Goal: Task Accomplishment & Management: Manage account settings

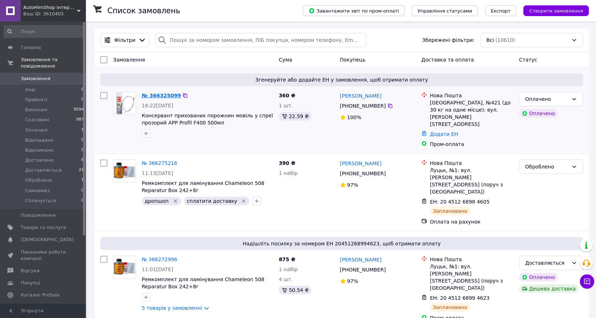
click at [168, 93] on link "№ 366325099" at bounding box center [161, 96] width 39 height 6
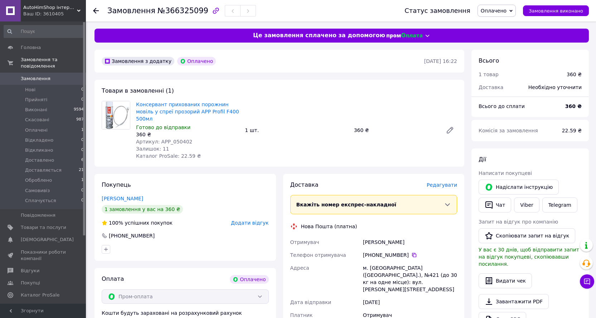
click at [507, 12] on span "Оплачено" at bounding box center [494, 11] width 26 height 6
click at [503, 26] on li "Прийнято" at bounding box center [500, 25] width 44 height 11
click at [177, 12] on span "№366325099" at bounding box center [183, 10] width 51 height 9
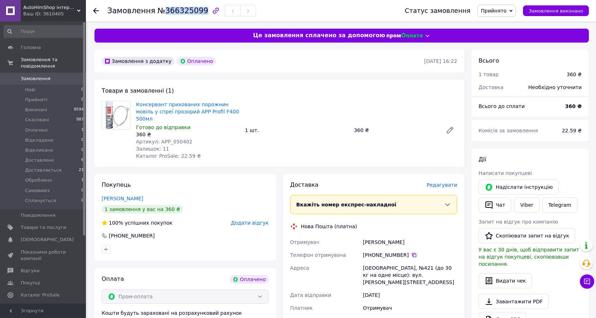
click at [177, 12] on span "№366325099" at bounding box center [183, 10] width 51 height 9
copy span "366325099"
click at [492, 147] on div "Всього 1 товар 360 ₴ Доставка Необхідно уточнити Всього до сплати 360 ₴ Комісія…" at bounding box center [530, 288] width 117 height 476
click at [187, 10] on span "№366325099" at bounding box center [183, 10] width 51 height 9
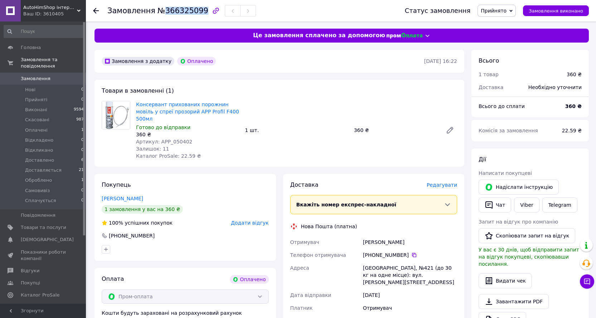
copy span "366325099"
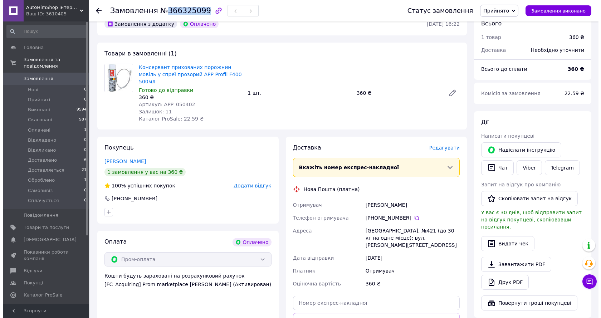
scroll to position [36, 0]
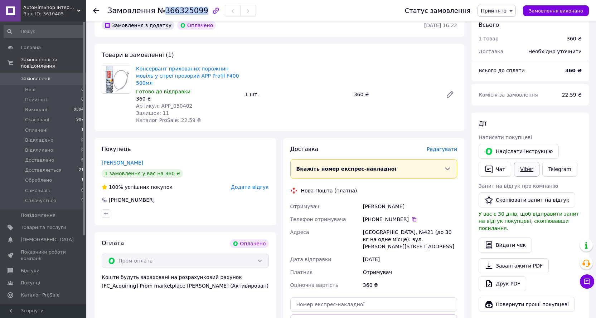
click at [528, 169] on link "Viber" at bounding box center [526, 169] width 25 height 15
click at [526, 169] on link "Viber" at bounding box center [526, 169] width 25 height 15
click at [524, 172] on link "Viber" at bounding box center [526, 169] width 25 height 15
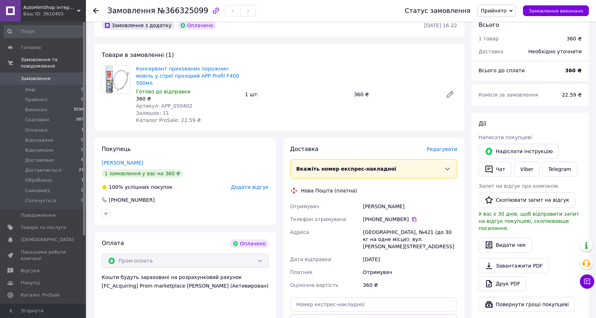
click at [447, 146] on span "Редагувати" at bounding box center [442, 149] width 30 height 6
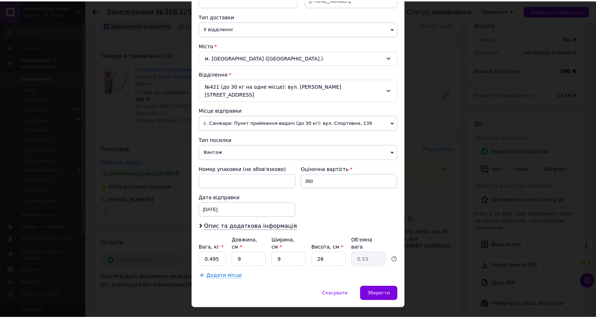
scroll to position [157, 0]
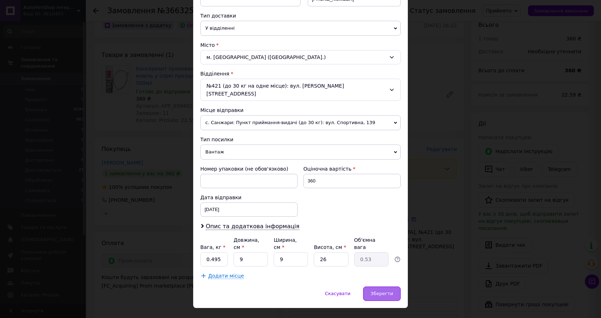
click at [376, 291] on span "Зберегти" at bounding box center [382, 293] width 23 height 5
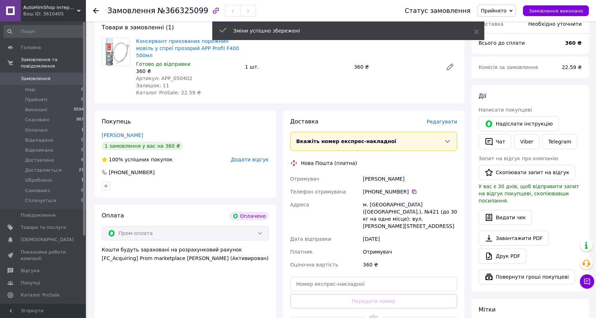
scroll to position [107, 0]
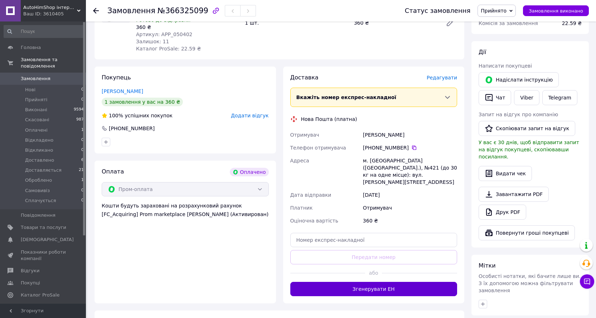
click at [380, 282] on button "Згенерувати ЕН" at bounding box center [373, 289] width 167 height 14
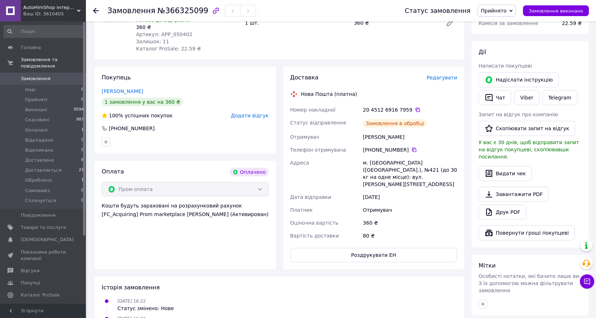
click at [501, 13] on span "Прийнято" at bounding box center [494, 11] width 26 height 6
click at [508, 65] on li "Оброблено" at bounding box center [500, 64] width 44 height 11
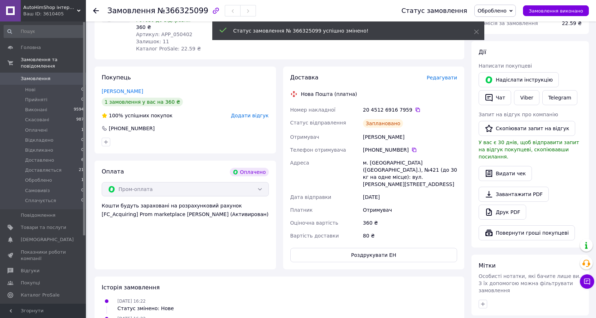
click at [505, 9] on span "Оброблено" at bounding box center [492, 11] width 29 height 6
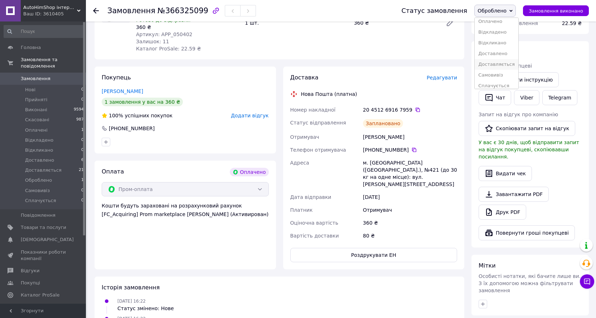
click at [505, 67] on li "Доставляється" at bounding box center [497, 64] width 44 height 11
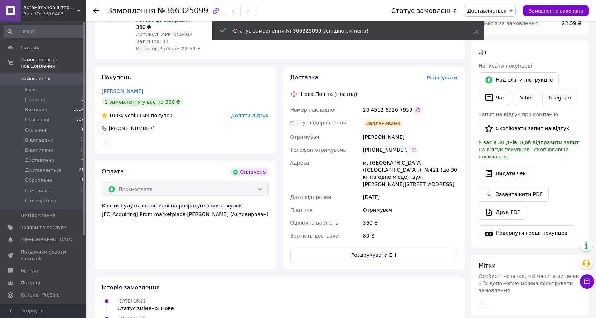
click at [416, 108] on icon at bounding box center [418, 110] width 4 height 4
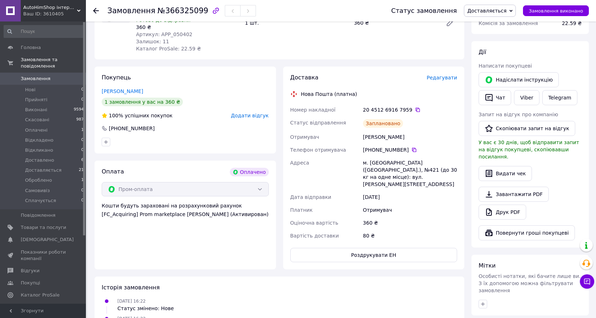
scroll to position [0, 0]
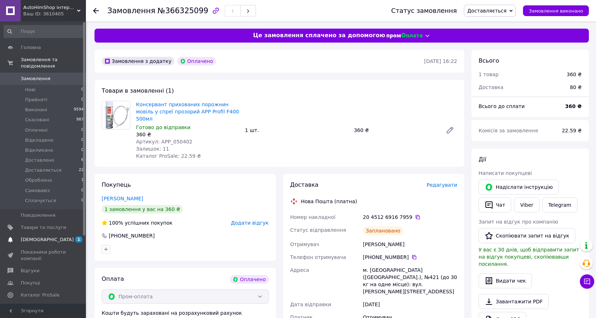
click at [41, 237] on span "[DEMOGRAPHIC_DATA]" at bounding box center [47, 240] width 53 height 6
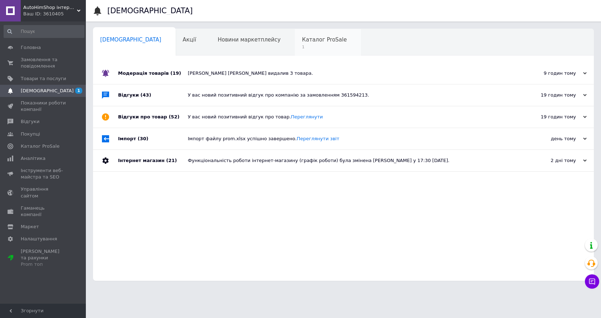
click at [302, 40] on span "Каталог ProSale" at bounding box center [324, 40] width 45 height 6
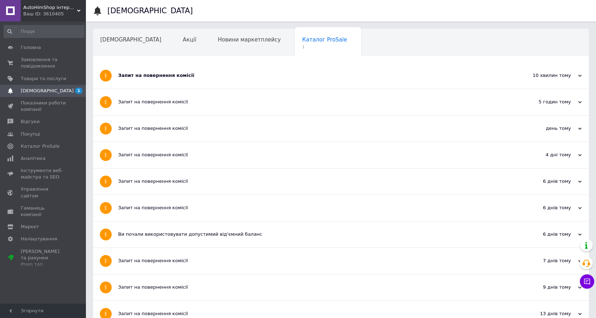
click at [164, 72] on div "Запит на повернення комісії" at bounding box center [314, 75] width 392 height 6
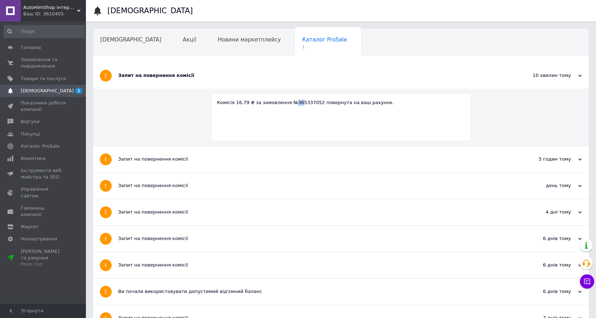
drag, startPoint x: 292, startPoint y: 102, endPoint x: 288, endPoint y: 101, distance: 4.1
click at [290, 101] on div "Комісія 16,79 ₴ за замовлення №365337052 повернута на ваш рахунок." at bounding box center [341, 103] width 248 height 6
drag, startPoint x: 310, startPoint y: 105, endPoint x: 289, endPoint y: 101, distance: 21.7
click at [289, 101] on div "Комісія 16,79 ₴ за замовлення №365337052 повернута на ваш рахунок." at bounding box center [341, 103] width 248 height 6
copy div "365337052"
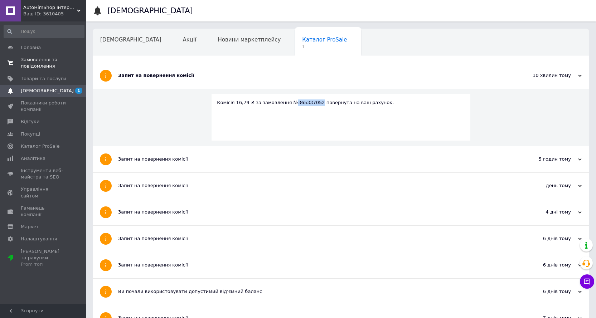
click at [45, 60] on span "Замовлення та повідомлення" at bounding box center [43, 63] width 45 height 13
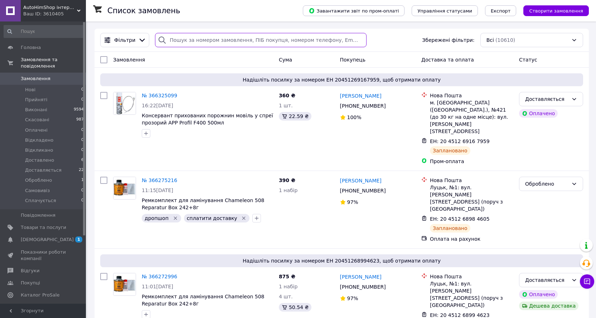
paste input "365337052"
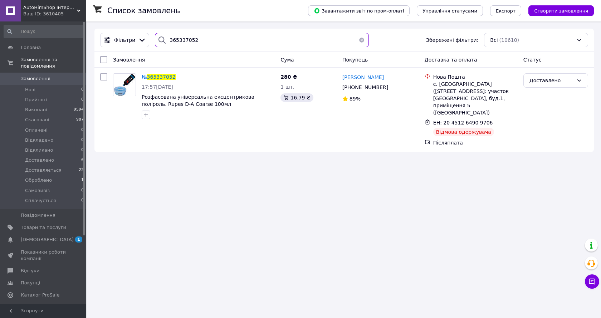
type input "365337052"
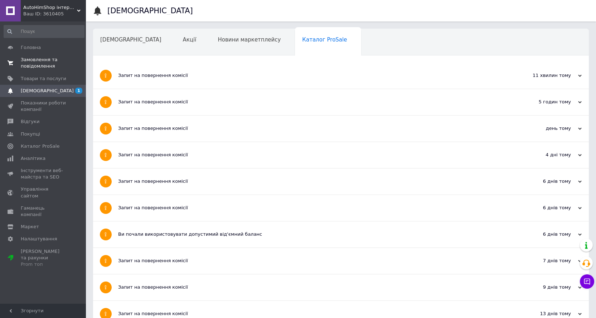
click at [48, 63] on span "Замовлення та повідомлення" at bounding box center [43, 63] width 45 height 13
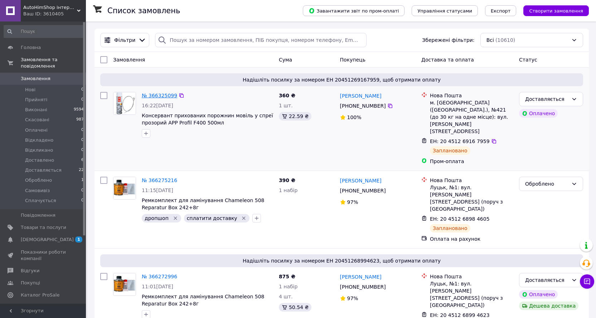
click at [164, 97] on link "№ 366325099" at bounding box center [159, 96] width 35 height 6
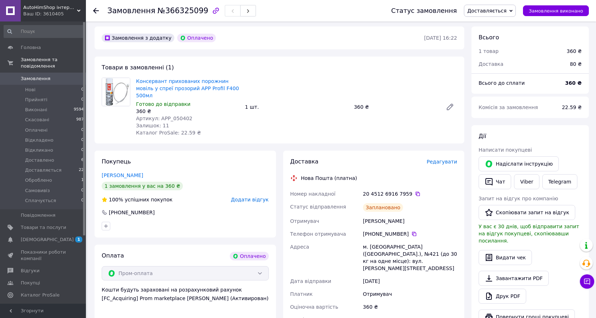
scroll to position [36, 0]
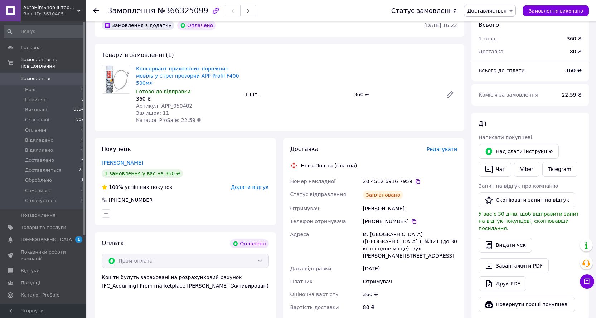
drag, startPoint x: 35, startPoint y: 71, endPoint x: 43, endPoint y: 66, distance: 9.0
click at [36, 76] on span "Замовлення" at bounding box center [36, 79] width 30 height 6
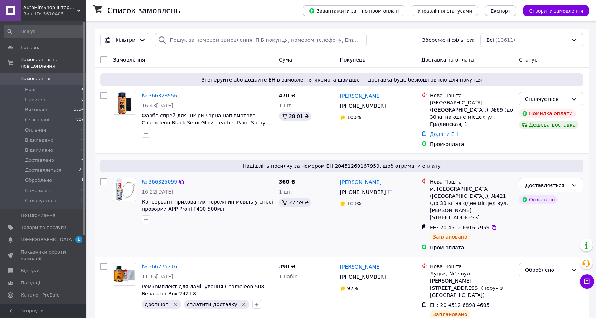
click at [161, 179] on link "№ 366325099" at bounding box center [159, 182] width 35 height 6
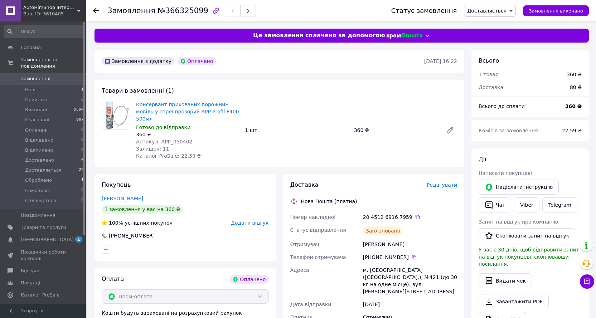
click at [39, 76] on span "Замовлення" at bounding box center [36, 79] width 30 height 6
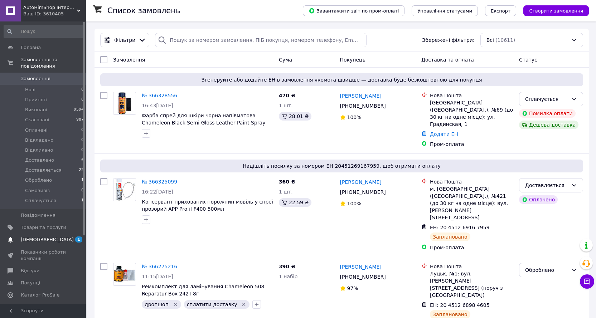
click at [41, 237] on span "[DEMOGRAPHIC_DATA]" at bounding box center [47, 240] width 53 height 6
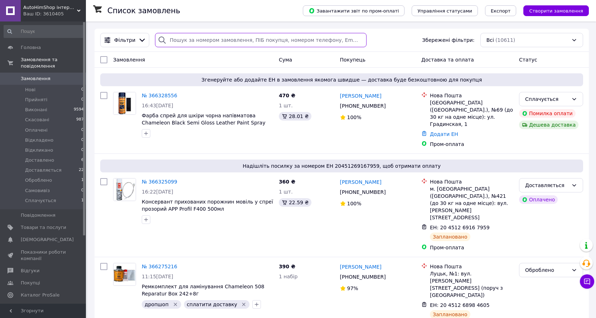
click at [199, 41] on input "search" at bounding box center [261, 40] width 212 height 14
paste input "365337052"
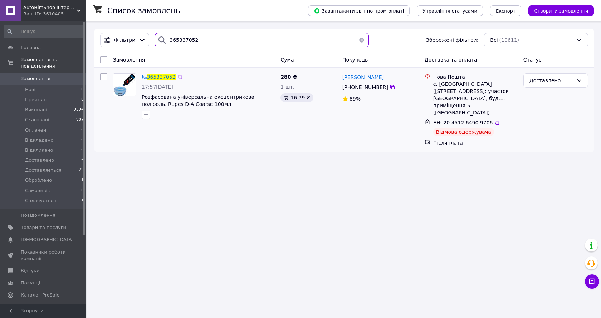
type input "365337052"
click at [169, 79] on span "365337052" at bounding box center [161, 77] width 29 height 6
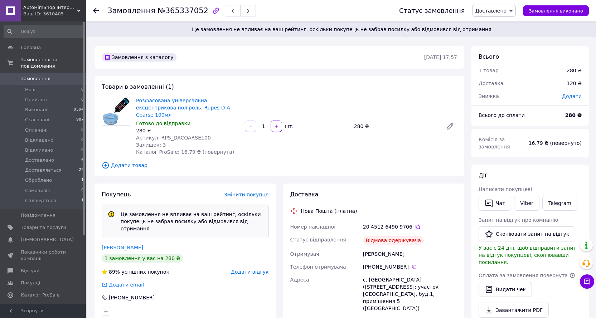
scroll to position [10, 0]
click at [46, 76] on span "Замовлення" at bounding box center [36, 79] width 30 height 6
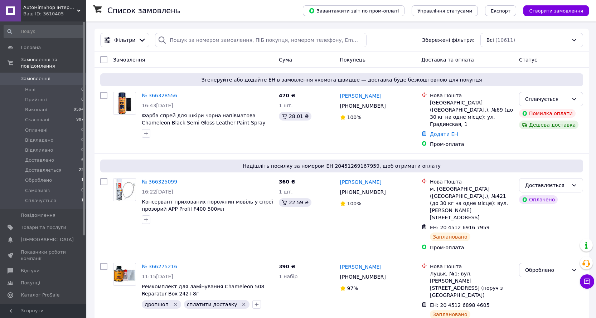
click at [30, 76] on span "Замовлення" at bounding box center [36, 79] width 30 height 6
click at [163, 95] on link "№ 366328556" at bounding box center [159, 96] width 35 height 6
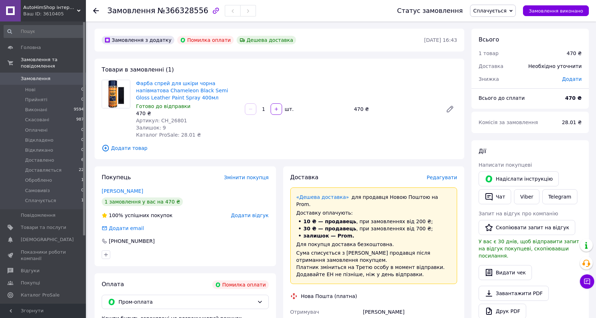
click at [189, 11] on span "№366328556" at bounding box center [183, 10] width 51 height 9
copy span "366328556"
click at [30, 76] on span "Замовлення" at bounding box center [36, 79] width 30 height 6
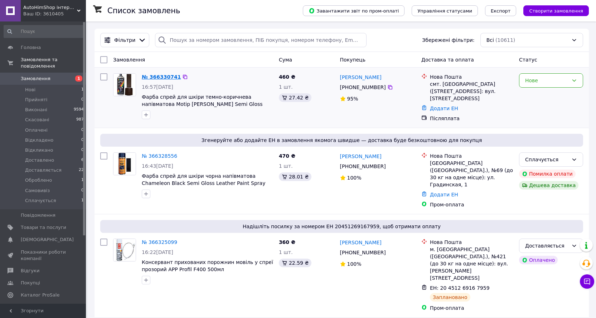
click at [156, 77] on link "№ 366330741" at bounding box center [161, 77] width 39 height 6
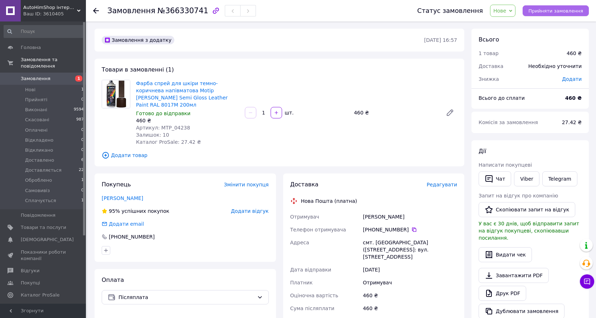
click at [568, 6] on button "Прийняти замовлення" at bounding box center [556, 10] width 66 height 11
click at [168, 11] on span "№366330741" at bounding box center [183, 10] width 51 height 9
copy span "366330741"
click at [34, 76] on span "Замовлення" at bounding box center [36, 79] width 30 height 6
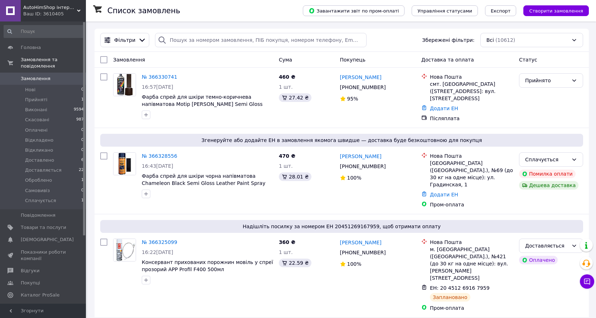
drag, startPoint x: 30, startPoint y: 71, endPoint x: 38, endPoint y: 15, distance: 56.4
click at [30, 76] on span "Замовлення" at bounding box center [36, 79] width 30 height 6
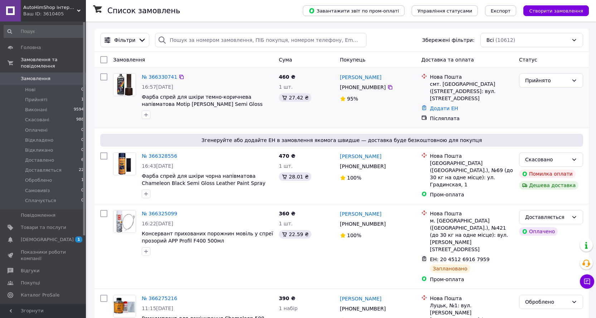
drag, startPoint x: 454, startPoint y: 252, endPoint x: 494, endPoint y: 68, distance: 188.3
click at [494, 68] on div "№ 366330741 16:57, 12.10.2025 Фарба спрей для шкіри темно-коричнева напівматова…" at bounding box center [342, 98] width 494 height 60
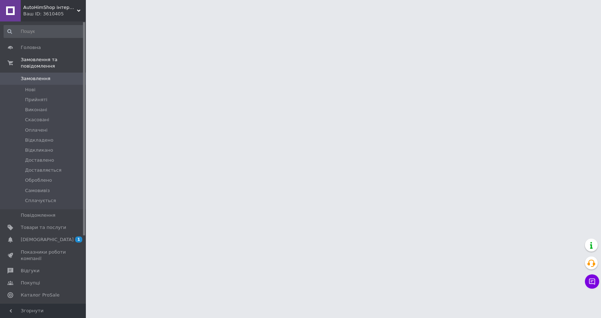
click at [488, 18] on html "AutoHimShop інтернет-крамниця автохімії Ваш ID: 3610405 Сайт AutoHimShop інтерн…" at bounding box center [300, 9] width 601 height 18
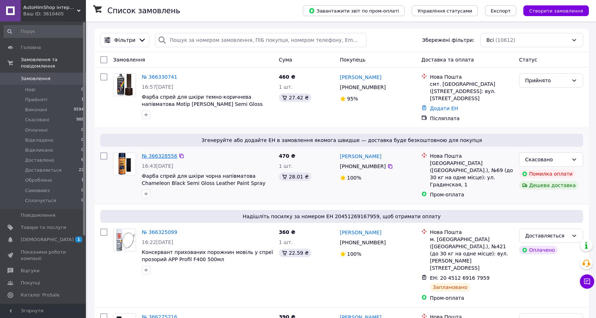
click at [154, 154] on link "№ 366328556" at bounding box center [159, 156] width 35 height 6
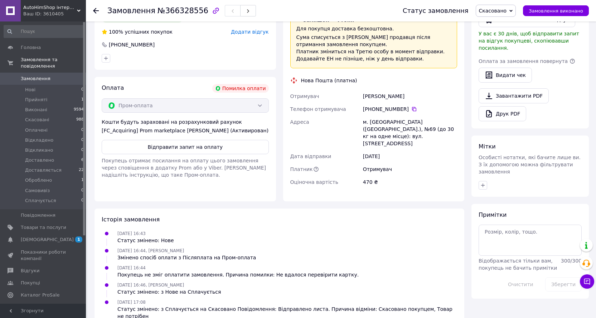
scroll to position [220, 0]
click at [36, 237] on span "[DEMOGRAPHIC_DATA]" at bounding box center [47, 240] width 53 height 6
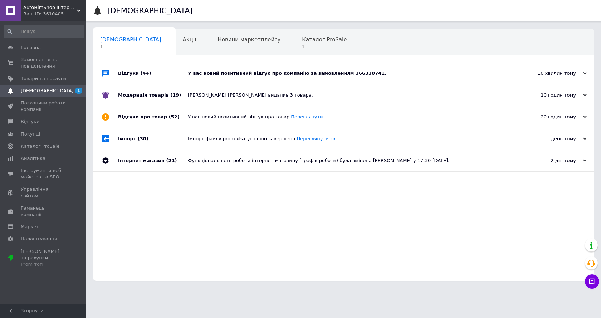
click at [246, 71] on div "У вас новий позитивний відгук про компанію за замовленням 366330741." at bounding box center [352, 73] width 328 height 6
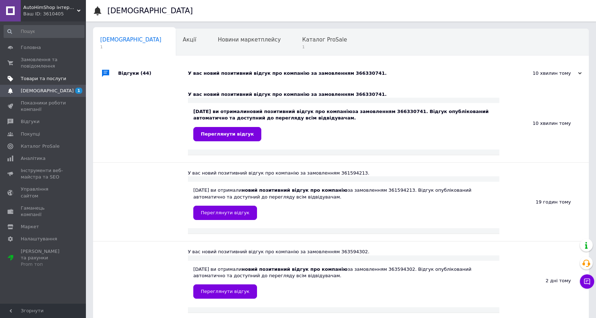
click at [35, 79] on span "Товари та послуги" at bounding box center [43, 79] width 45 height 6
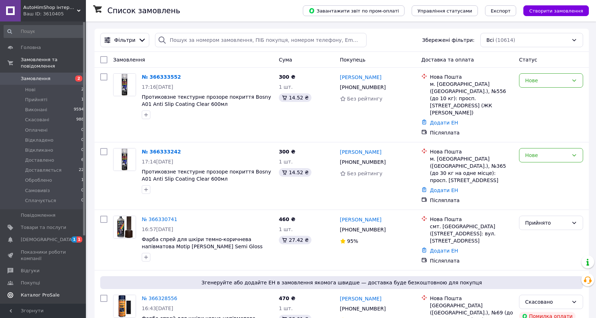
click at [35, 289] on link "Каталог ProSale" at bounding box center [44, 295] width 88 height 12
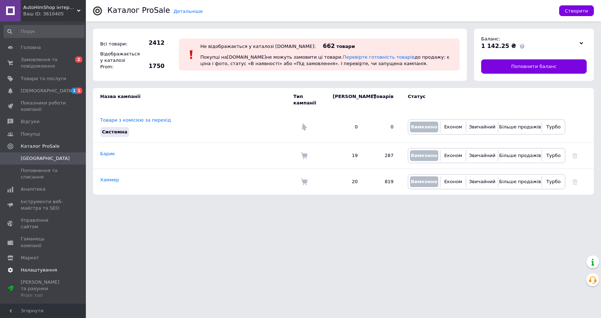
click at [26, 267] on span "Налаштування" at bounding box center [39, 270] width 37 height 6
